Goal: Transaction & Acquisition: Book appointment/travel/reservation

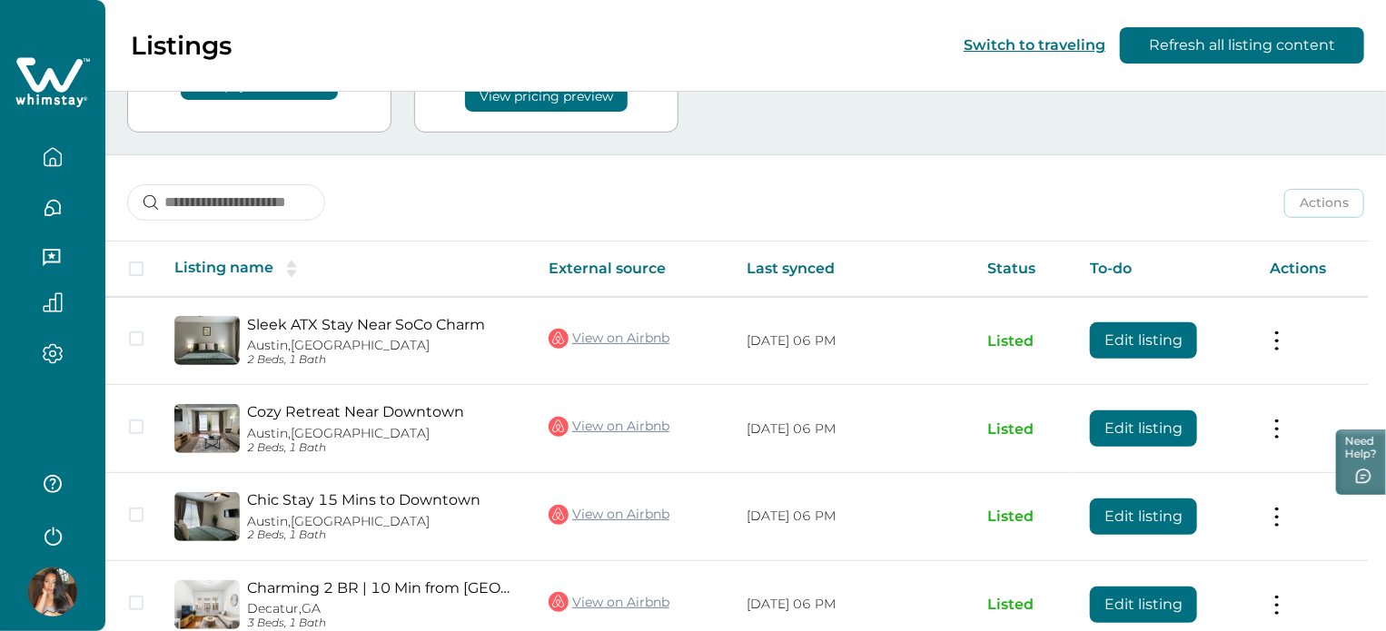
scroll to position [156, 0]
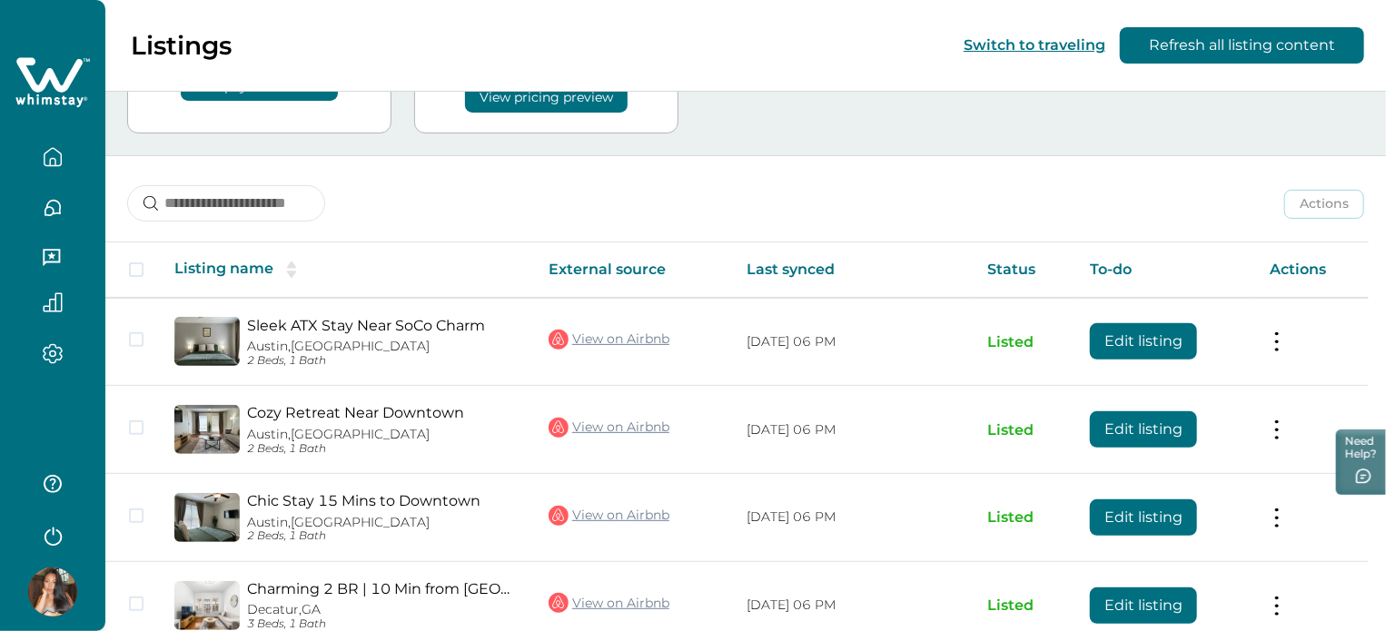
click at [40, 159] on button "button" at bounding box center [53, 157] width 76 height 36
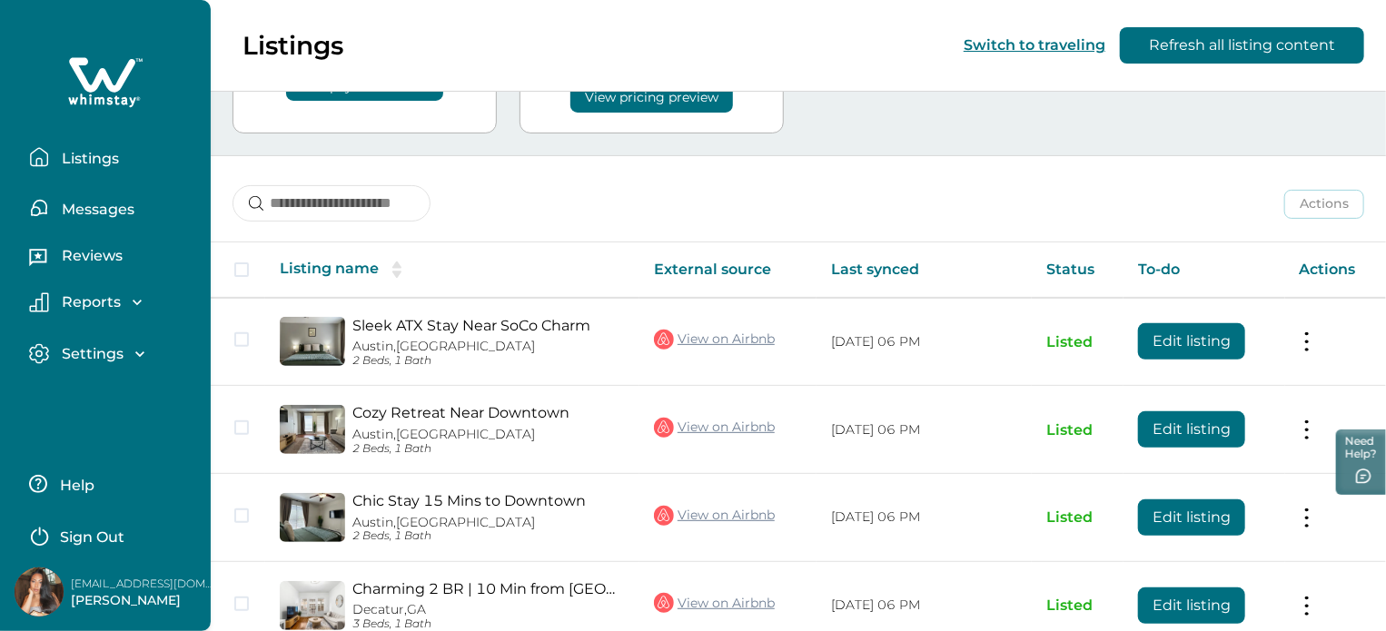
click at [106, 168] on button "Listings" at bounding box center [112, 157] width 167 height 36
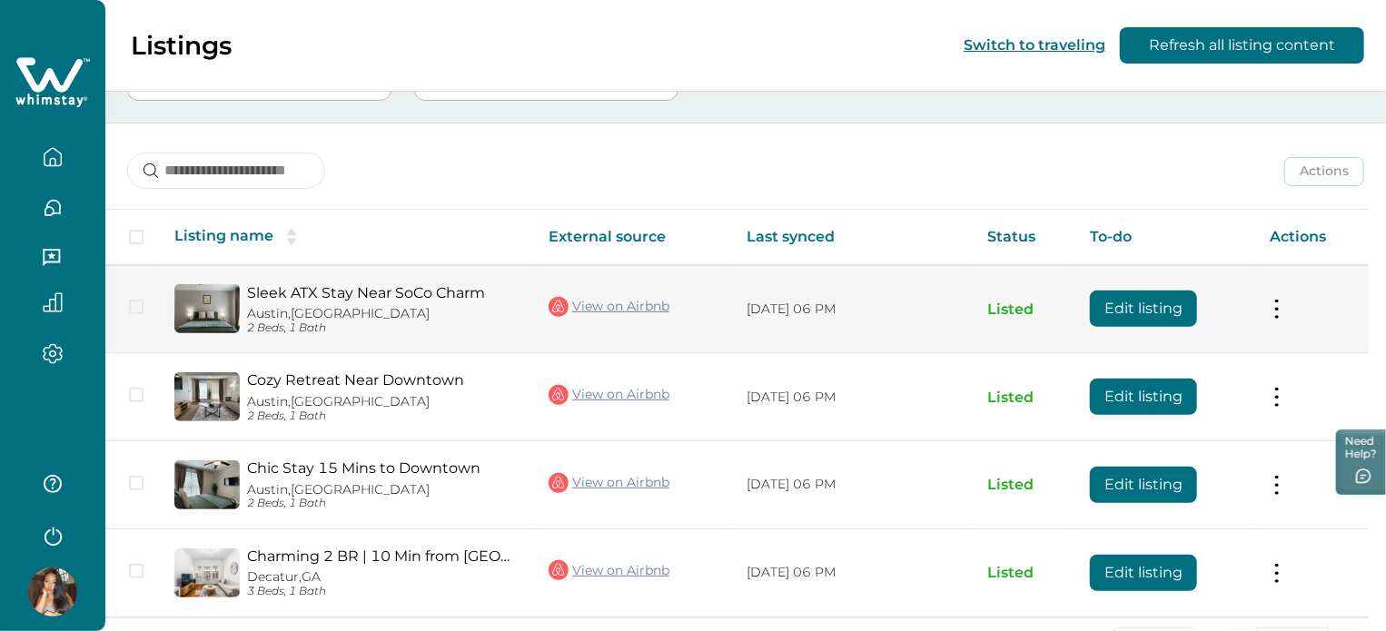
scroll to position [247, 0]
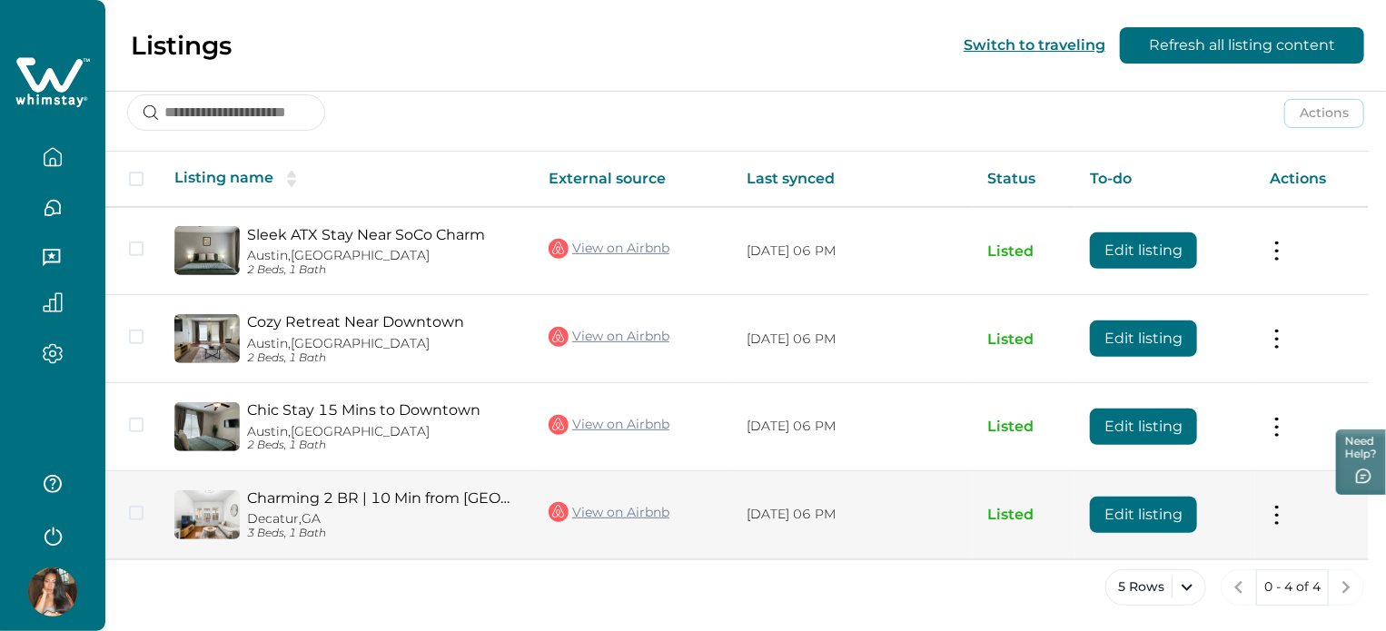
click at [408, 506] on div "Charming 2 BR | 10 Min from [GEOGRAPHIC_DATA], [GEOGRAPHIC_DATA] 3 Beds, 1 Bath" at bounding box center [380, 515] width 280 height 51
click at [419, 490] on link "Charming 2 BR | 10 Min from [GEOGRAPHIC_DATA]" at bounding box center [383, 498] width 273 height 17
